Goal: Transaction & Acquisition: Purchase product/service

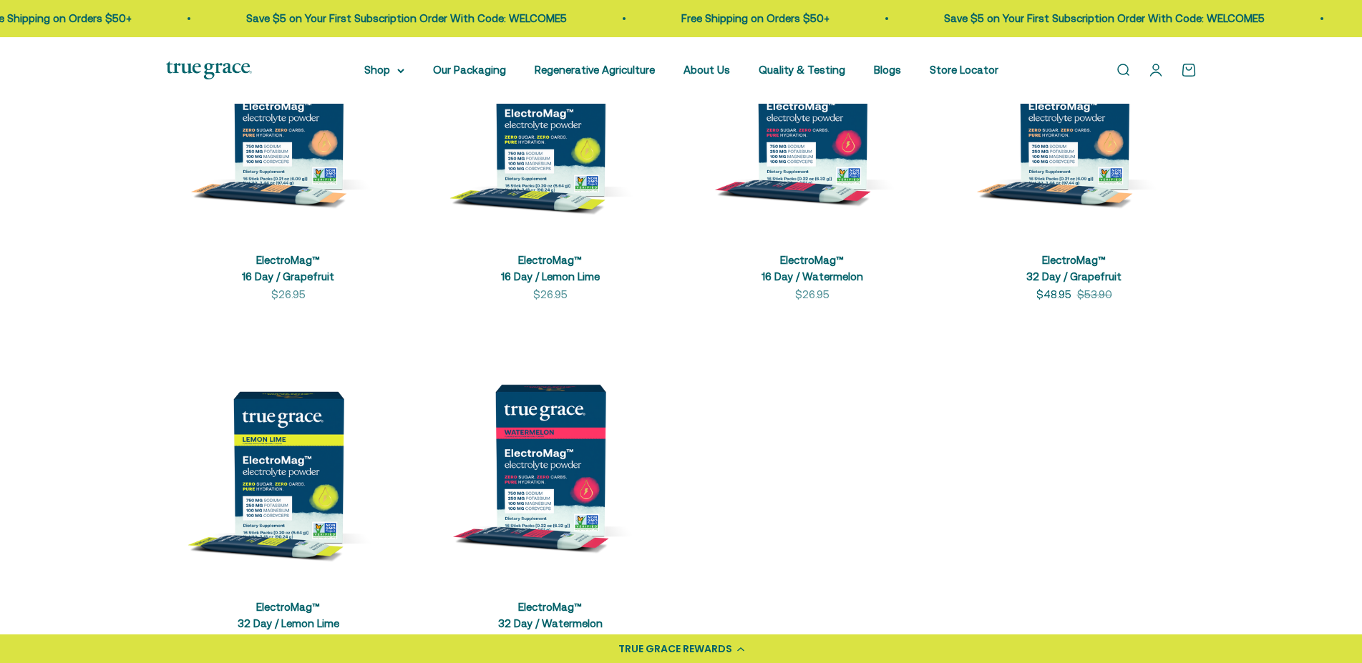
scroll to position [438, 0]
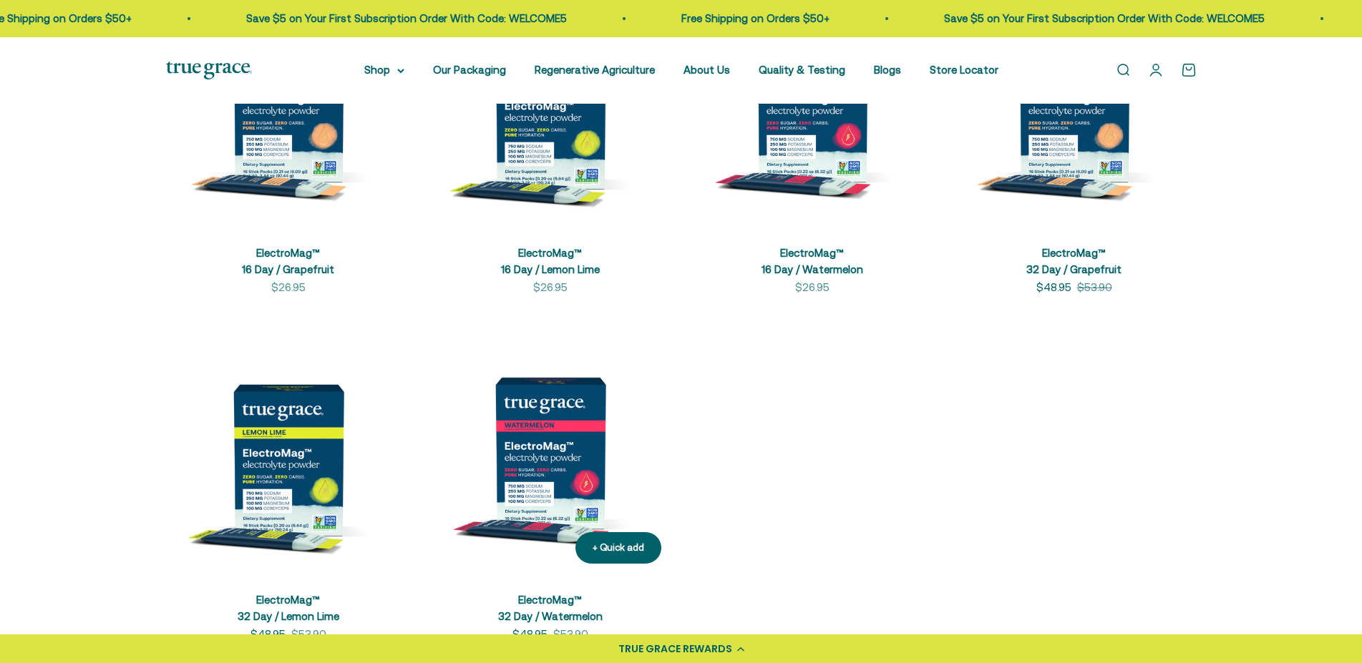
click at [543, 457] on img at bounding box center [550, 453] width 245 height 245
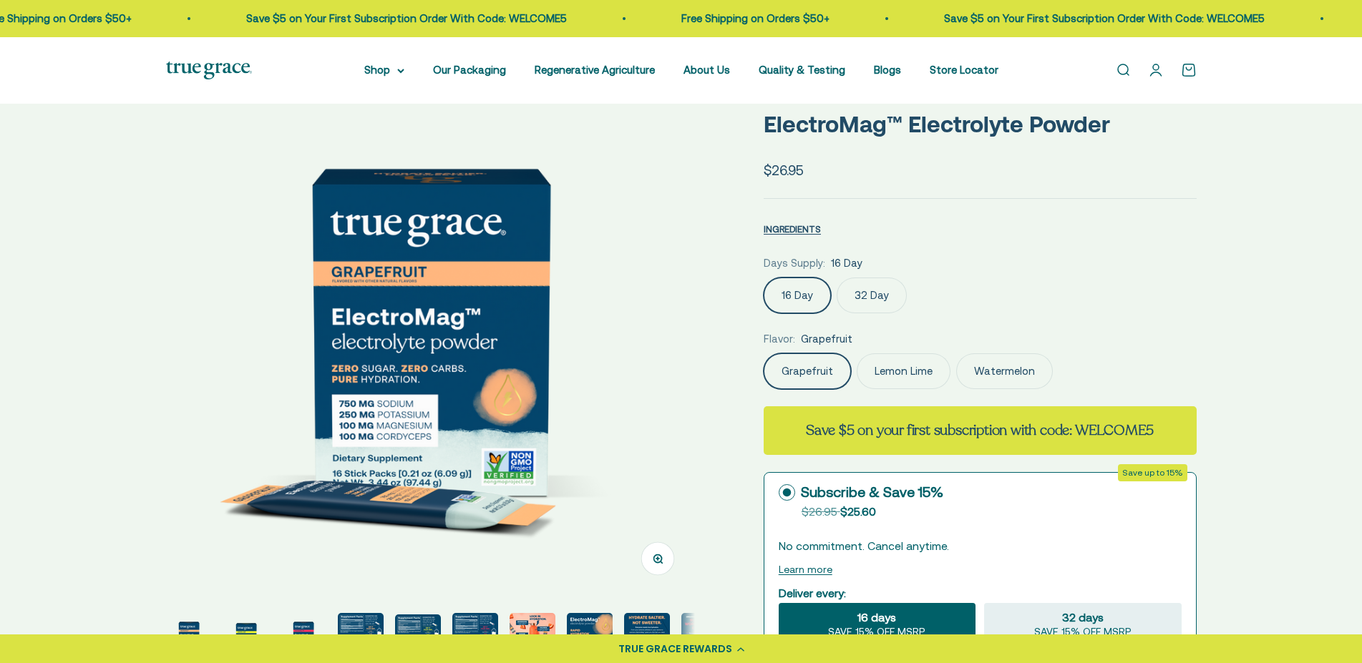
scroll to position [146, 0]
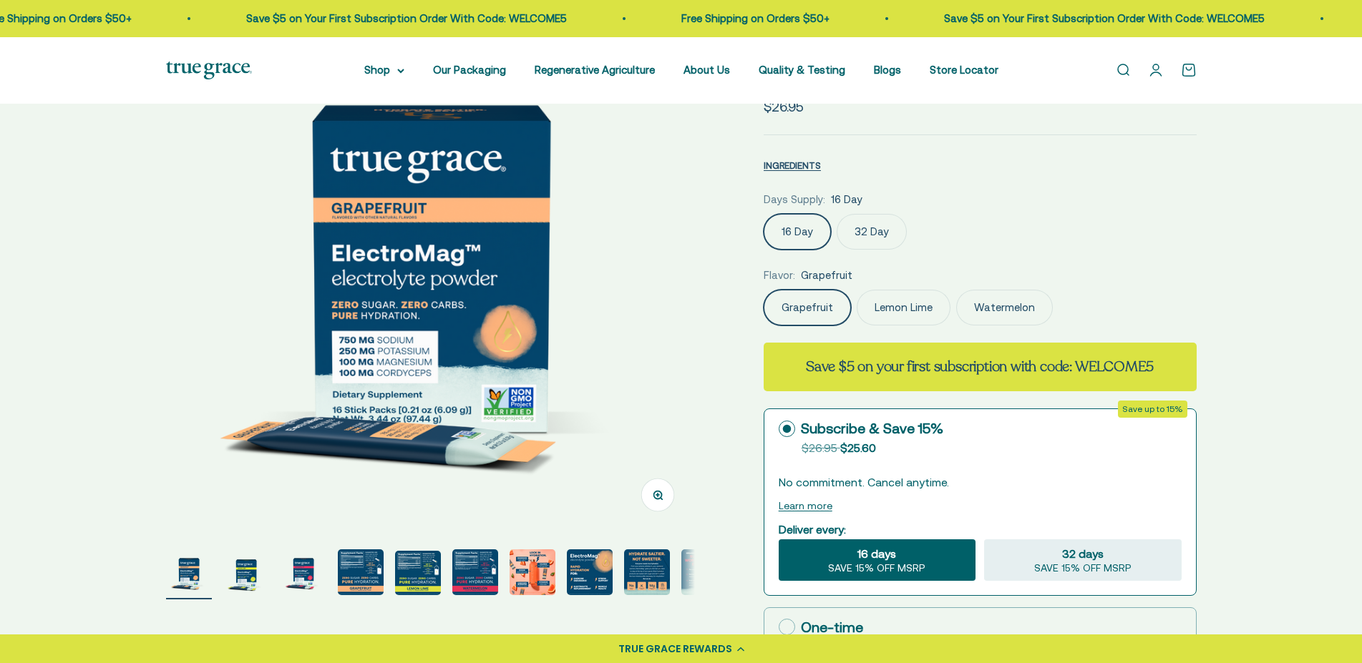
click at [996, 304] on label "Watermelon" at bounding box center [1004, 308] width 97 height 36
click at [763, 290] on input "Watermelon" at bounding box center [763, 289] width 1 height 1
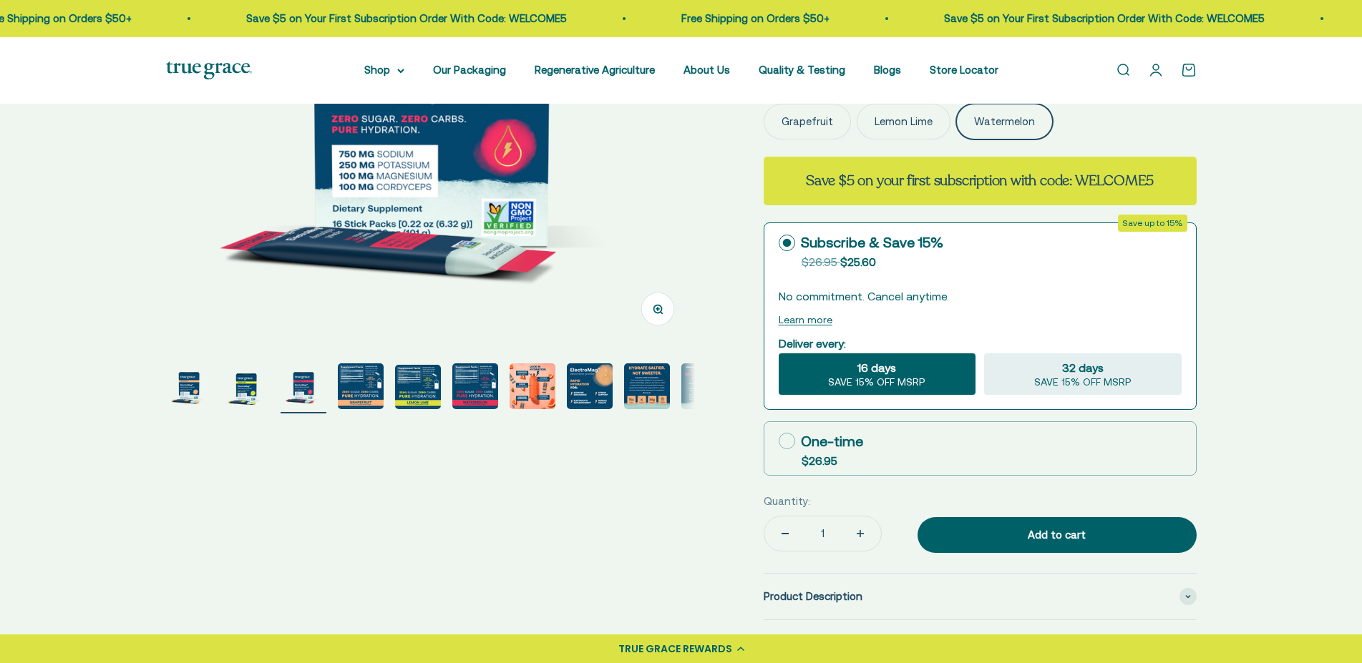
scroll to position [365, 0]
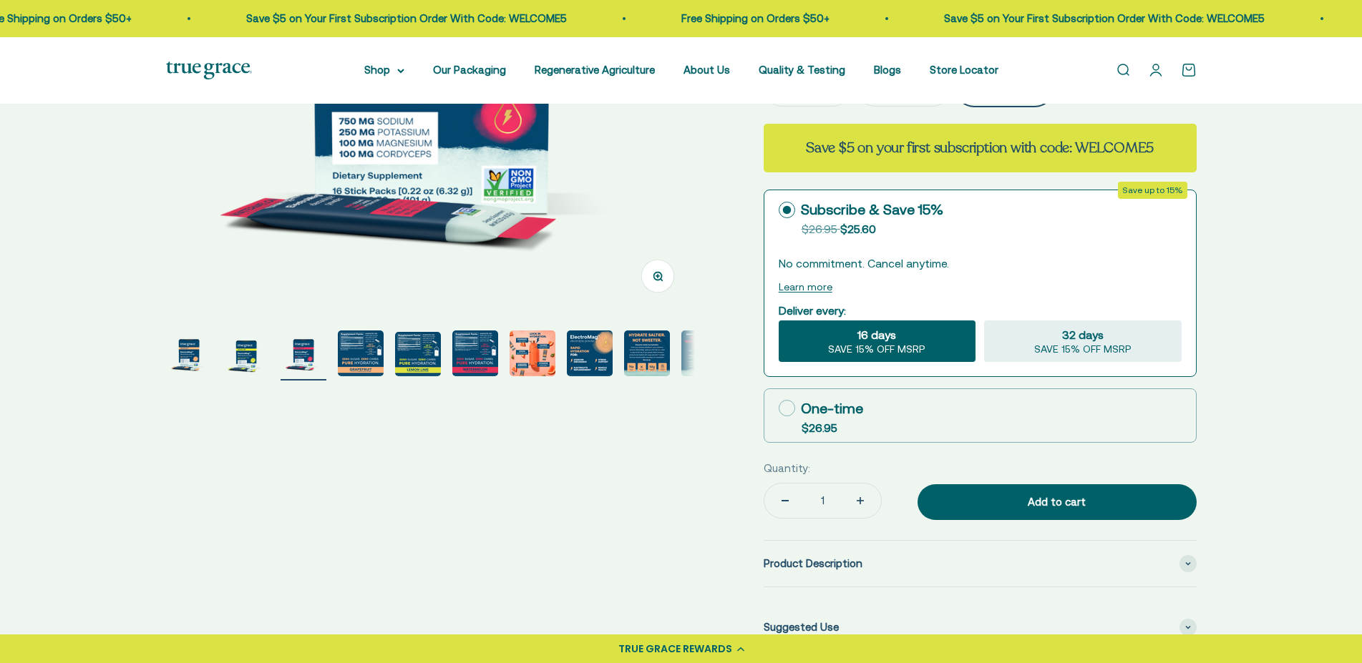
click at [786, 407] on icon at bounding box center [786, 408] width 16 height 16
click at [778, 408] on input "One-time $26.95" at bounding box center [778, 408] width 1 height 1
radio input "true"
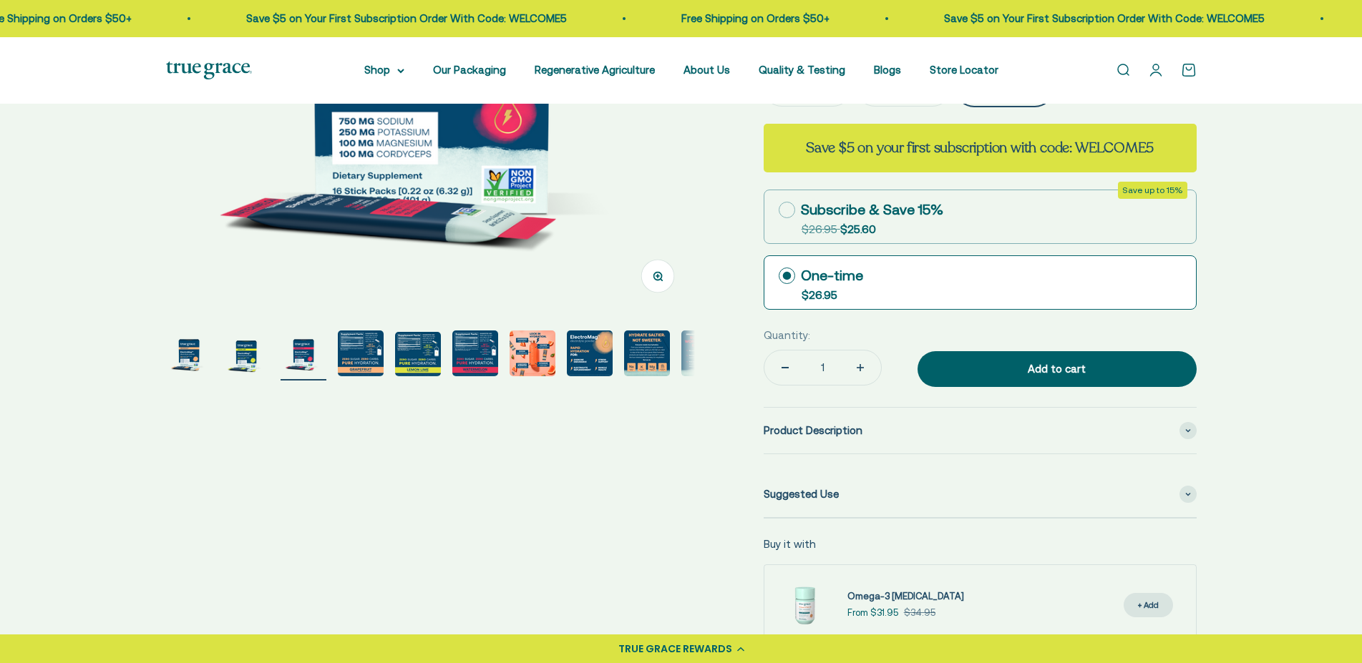
click at [860, 366] on icon "Increase quantity" at bounding box center [860, 367] width 0 height 7
type input "3"
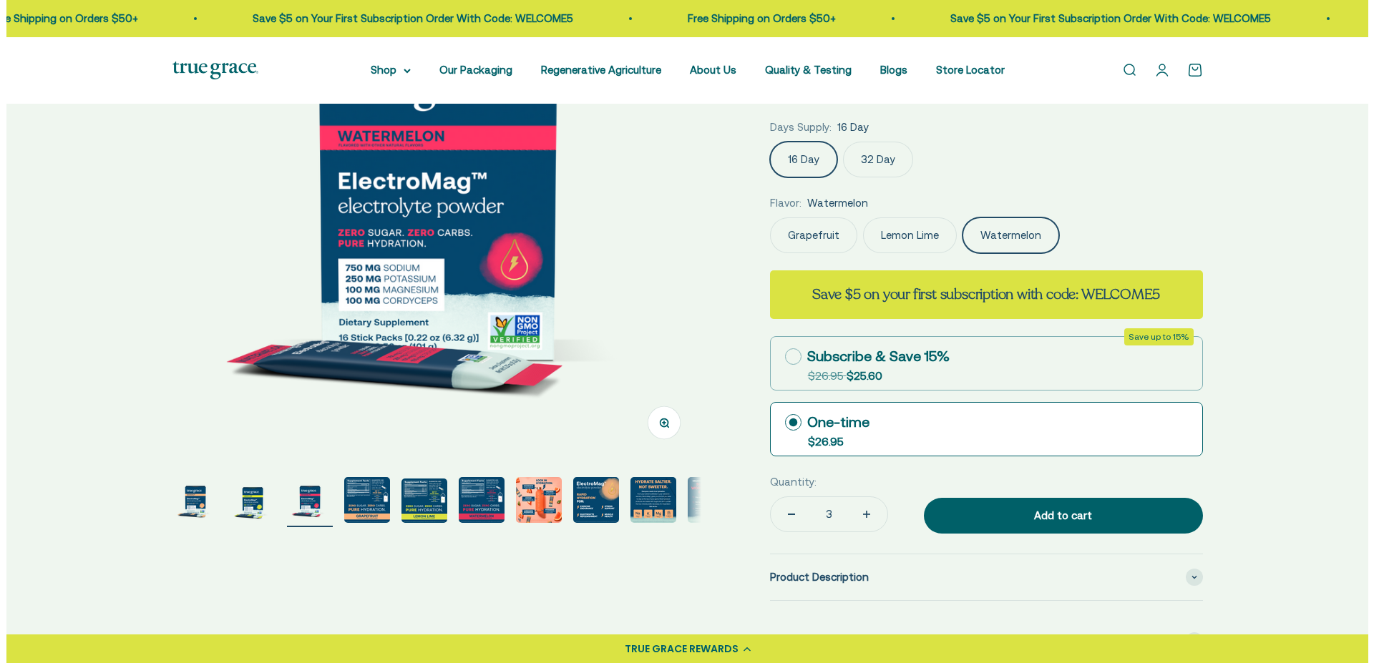
scroll to position [219, 0]
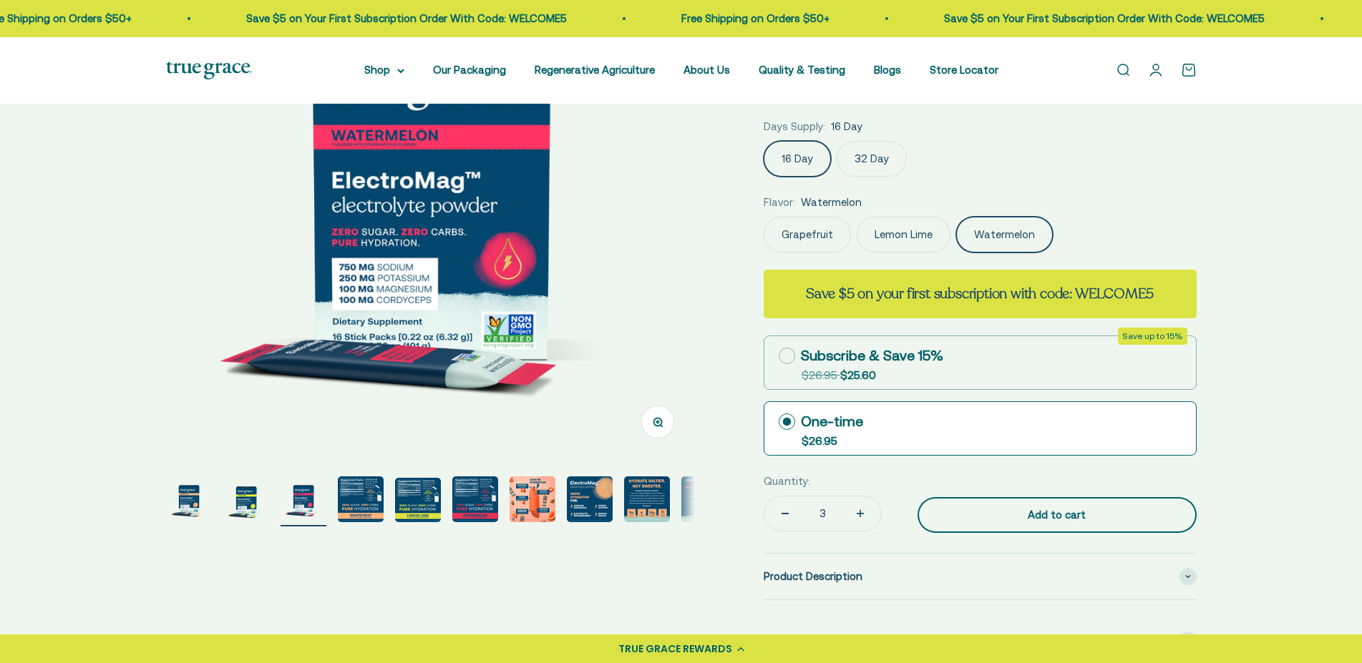
click at [1047, 507] on div "Add to cart" at bounding box center [1057, 515] width 222 height 17
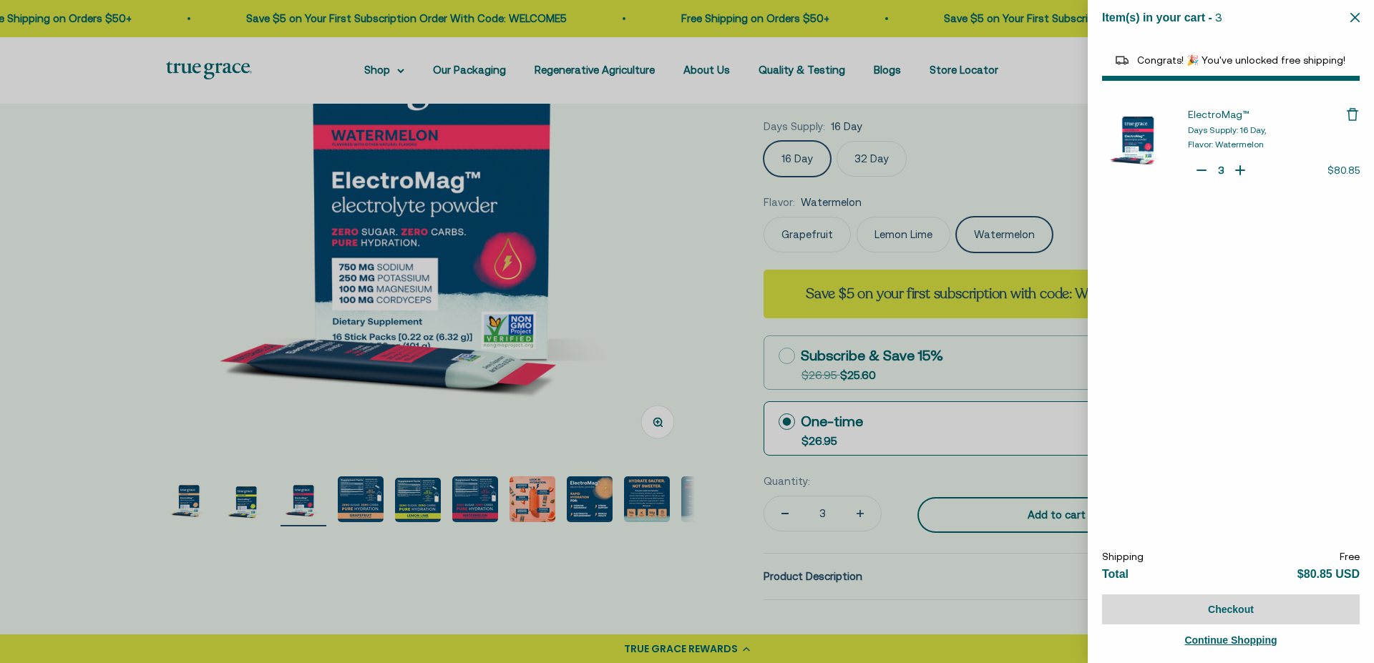
select select "44163639509206"
select select "40055698129088"
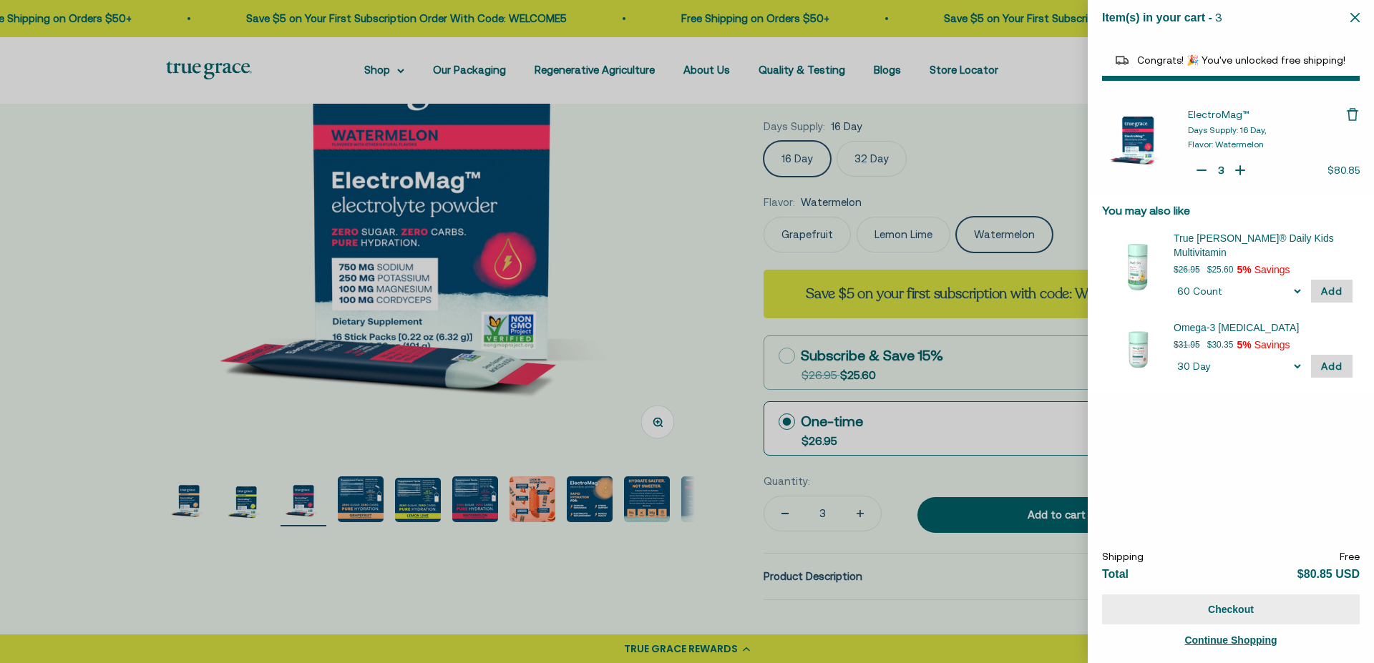
click at [1211, 604] on button "Checkout" at bounding box center [1231, 610] width 258 height 30
